Goal: Task Accomplishment & Management: Use online tool/utility

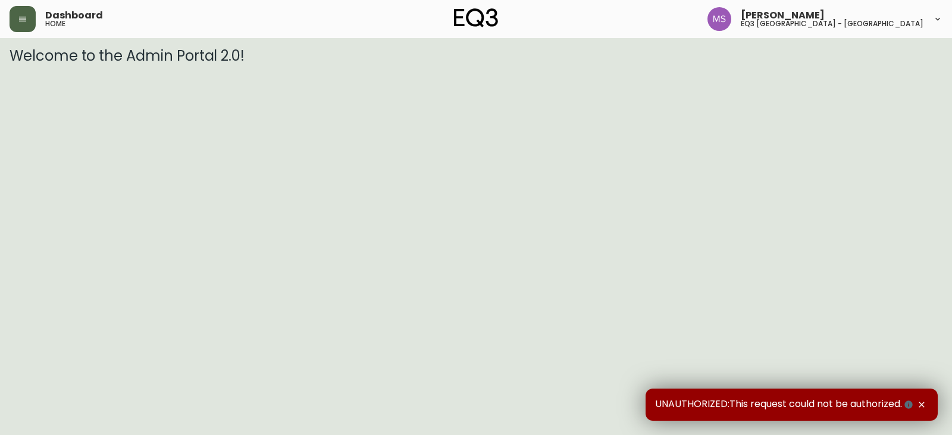
drag, startPoint x: 21, startPoint y: 24, endPoint x: 26, endPoint y: 30, distance: 7.2
click at [21, 24] on button "button" at bounding box center [23, 19] width 26 height 26
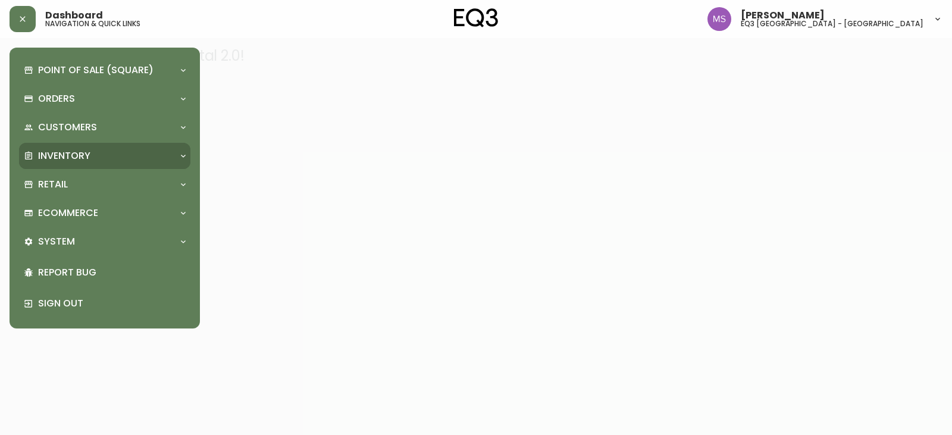
drag, startPoint x: 86, startPoint y: 144, endPoint x: 147, endPoint y: 176, distance: 69.7
click at [87, 146] on div "Inventory" at bounding box center [104, 156] width 171 height 26
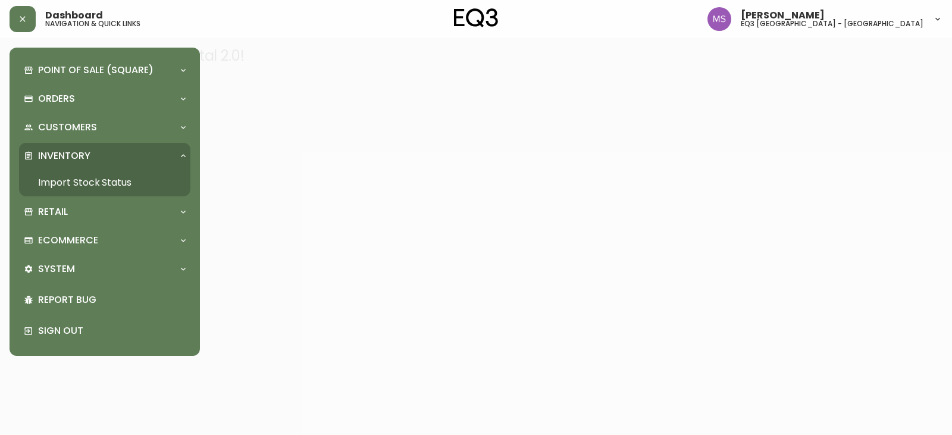
click at [80, 189] on link "Import Stock Status" at bounding box center [104, 182] width 171 height 27
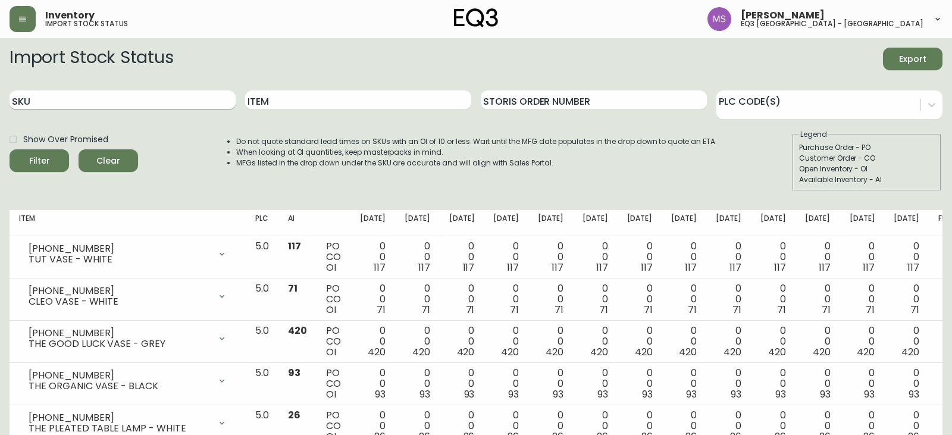
click at [98, 106] on input "SKU" at bounding box center [123, 99] width 226 height 19
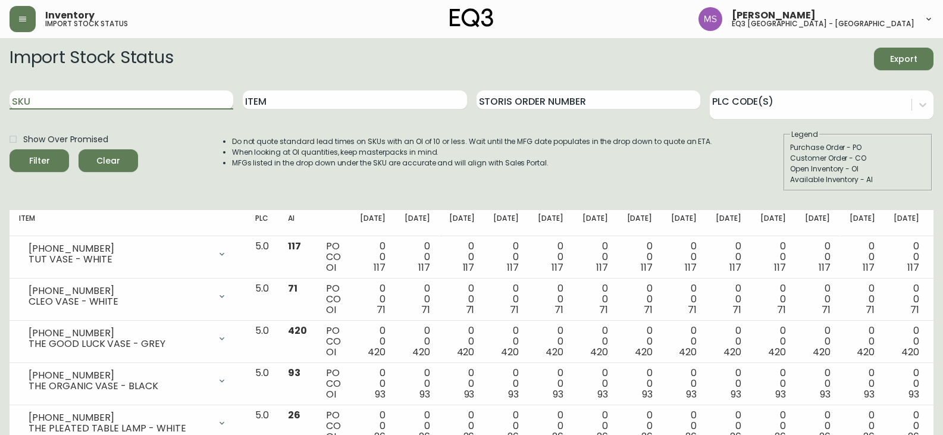
paste input "[PHONE_NUMBER]"
type input "[PHONE_NUMBER]"
click at [10, 149] on button "Filter" at bounding box center [39, 160] width 59 height 23
